Goal: Check status: Check status

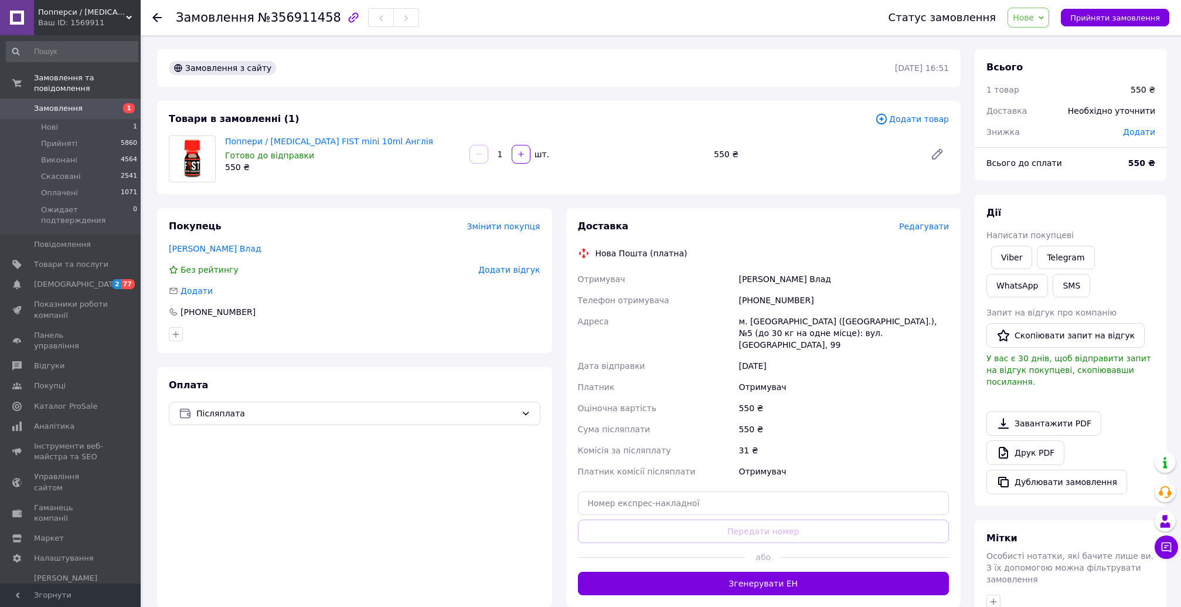
click at [1027, 21] on span "Нове" at bounding box center [1023, 17] width 21 height 9
click at [1042, 108] on li "Ожидает подтверждения" at bounding box center [1065, 112] width 115 height 18
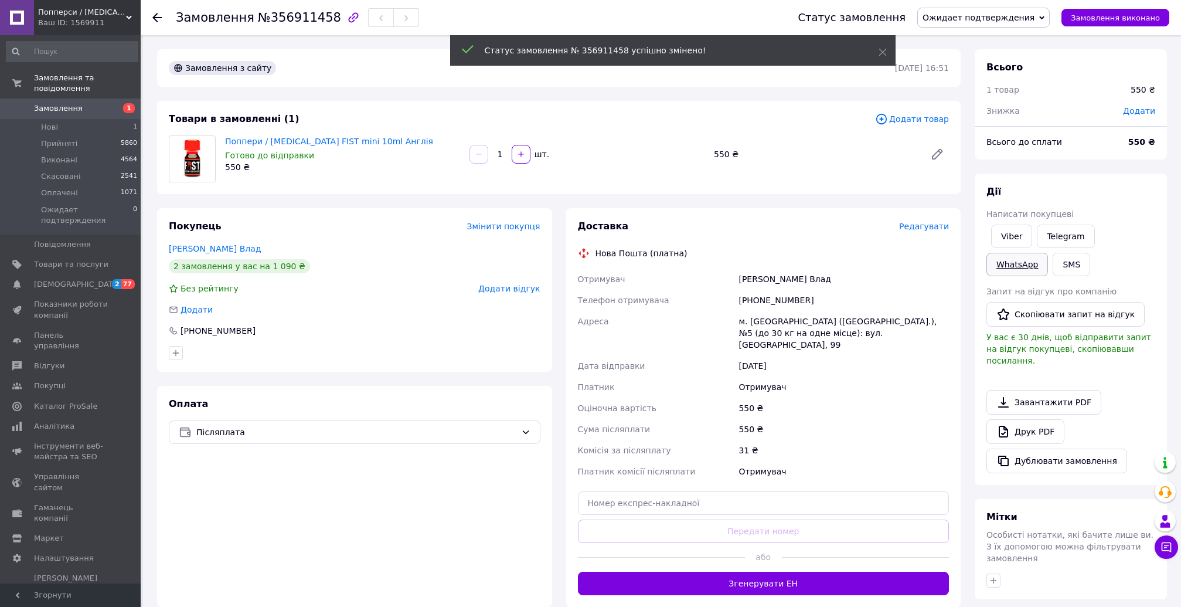
click at [1017, 260] on div "Viber Telegram WhatsApp SMS" at bounding box center [1070, 250] width 173 height 56
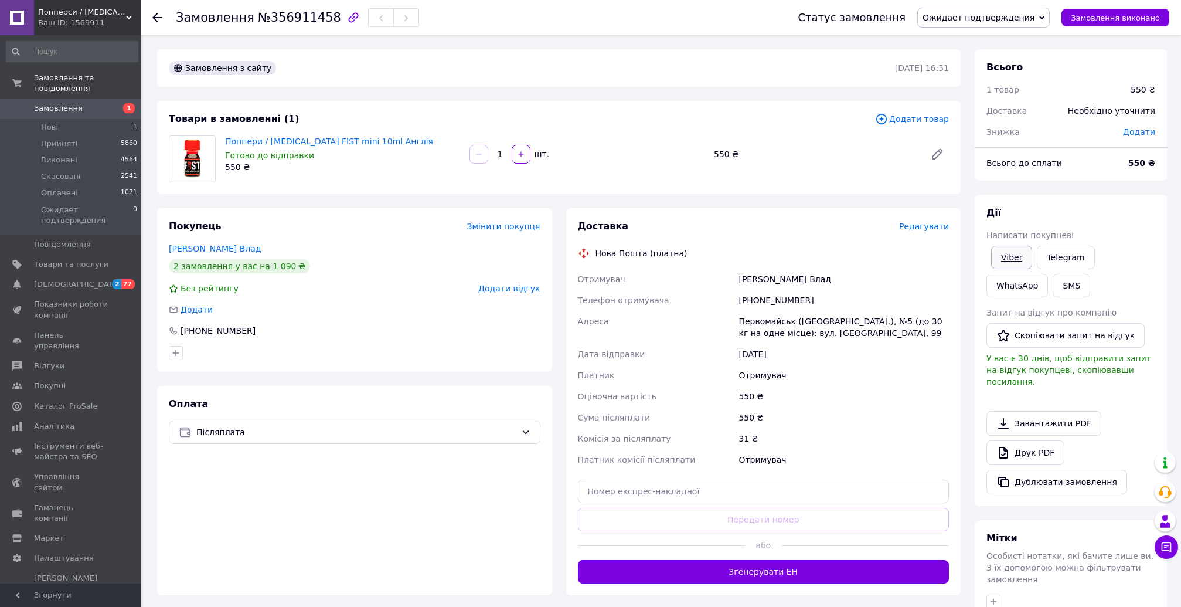
click at [1016, 258] on link "Viber" at bounding box center [1011, 257] width 41 height 23
click at [774, 578] on button "Згенерувати ЕН" at bounding box center [764, 571] width 372 height 23
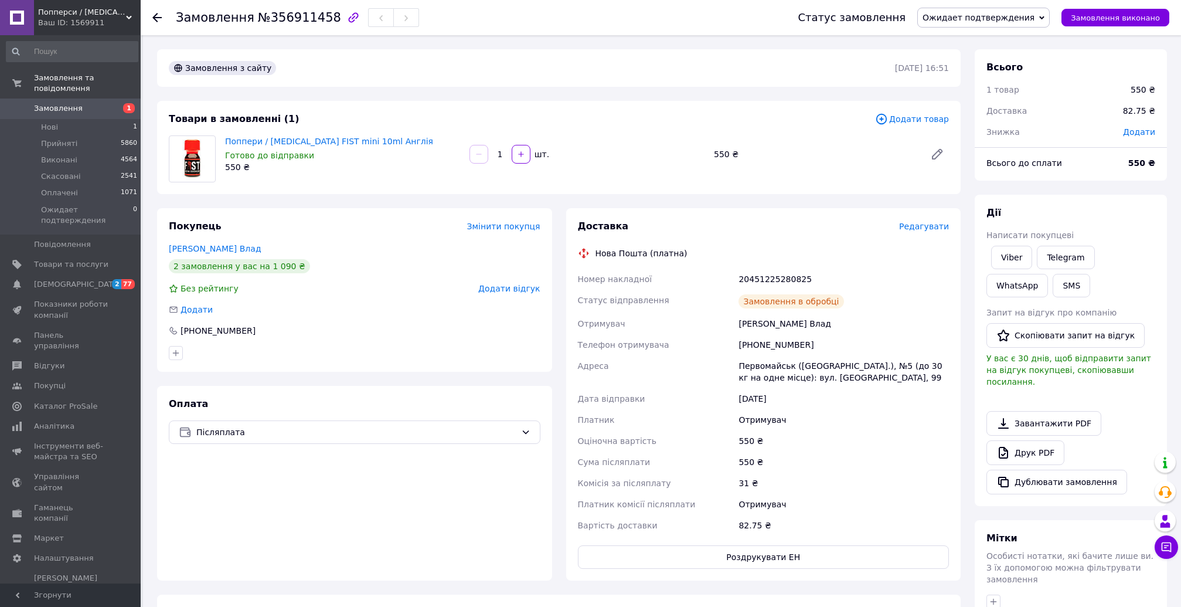
click at [1009, 19] on span "Ожидает подтверждения" at bounding box center [978, 17] width 112 height 9
click at [983, 40] on li "Прийнято" at bounding box center [983, 41] width 131 height 18
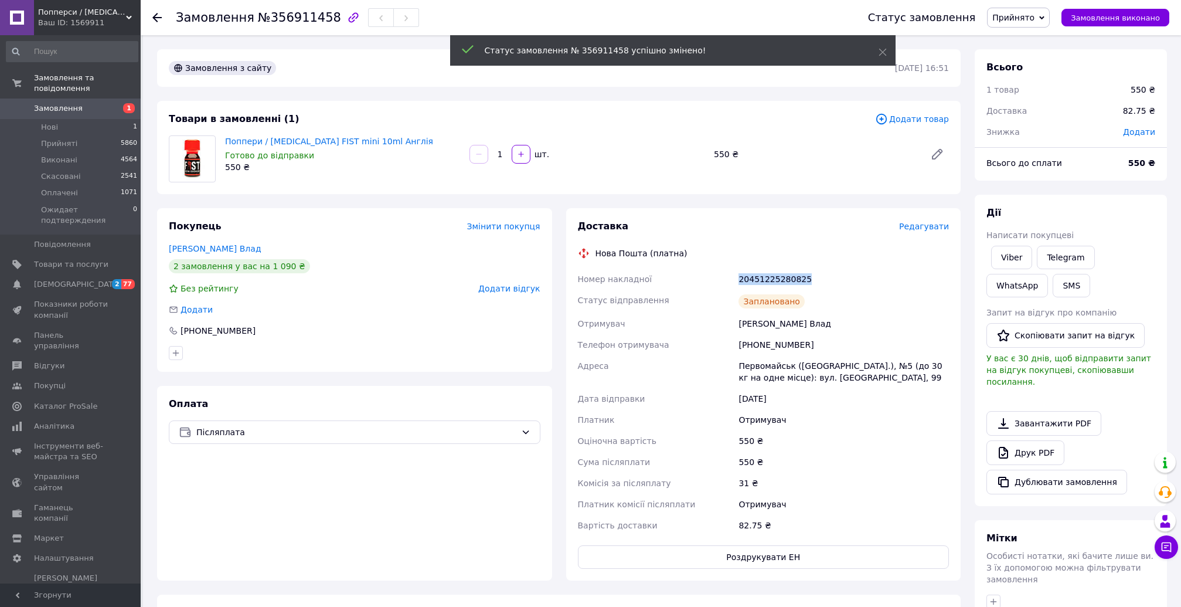
drag, startPoint x: 826, startPoint y: 282, endPoint x: 748, endPoint y: 280, distance: 77.4
click at [731, 280] on div "Номер накладної 20451225280825 Статус відправлення Заплановано Отримувач Андрен…" at bounding box center [763, 401] width 376 height 267
copy div "Номер накладної 20451225280825"
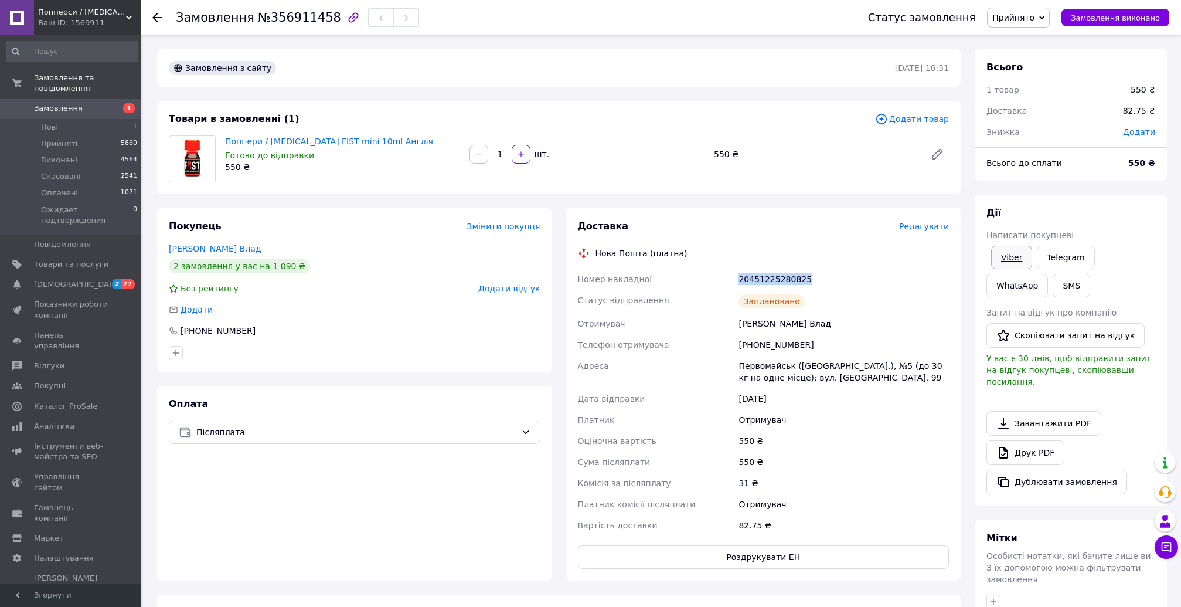
click at [1013, 259] on link "Viber" at bounding box center [1011, 257] width 41 height 23
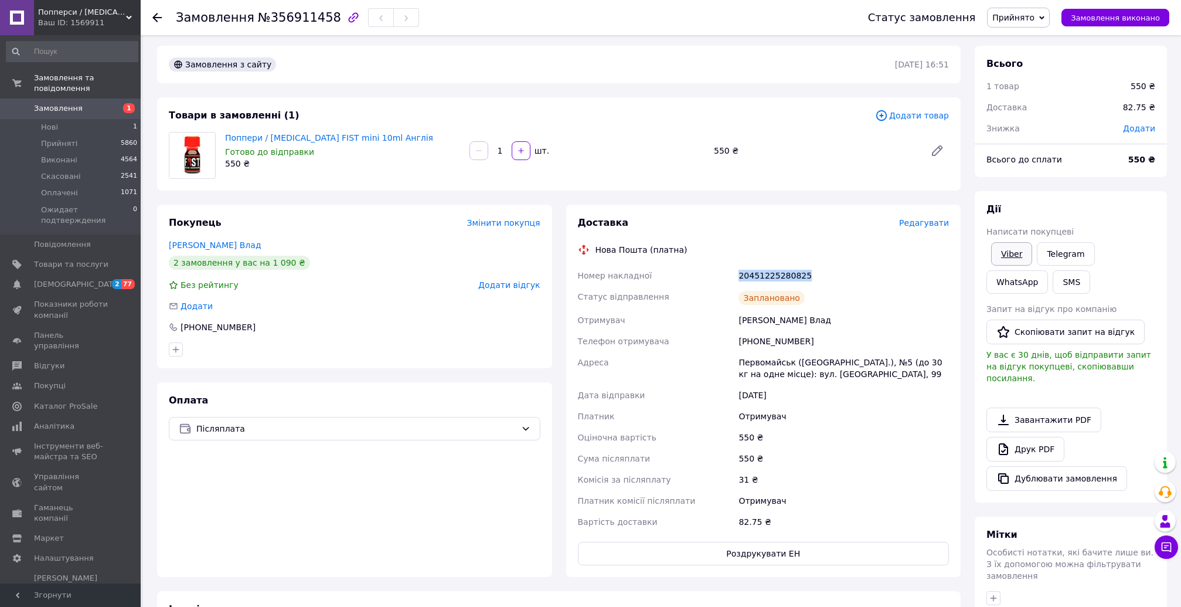
click at [1017, 255] on link "Viber" at bounding box center [1011, 253] width 41 height 23
copy div "Номер накладної 20451225280825"
